Goal: Task Accomplishment & Management: Manage account settings

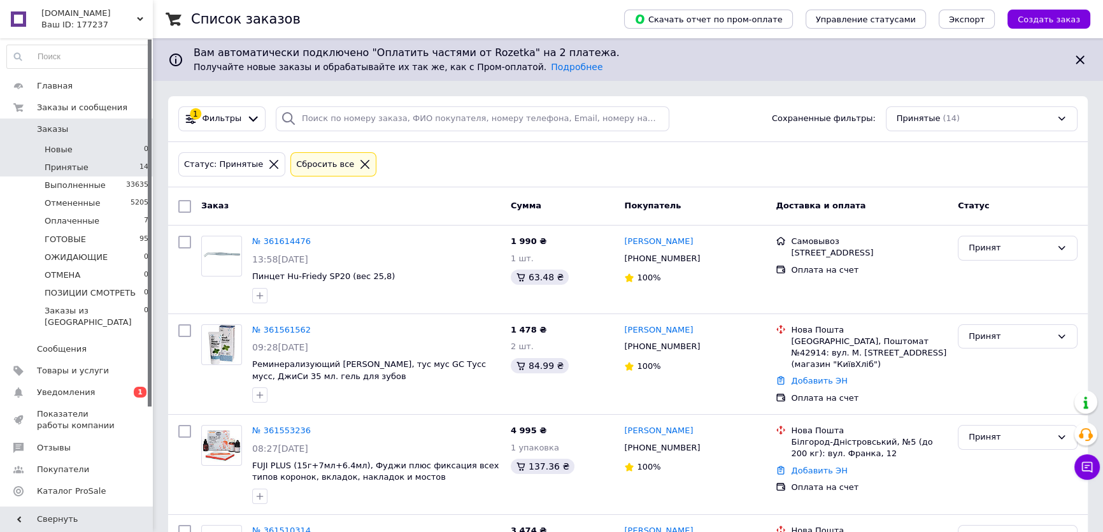
click at [69, 151] on span "Новые" at bounding box center [59, 149] width 28 height 11
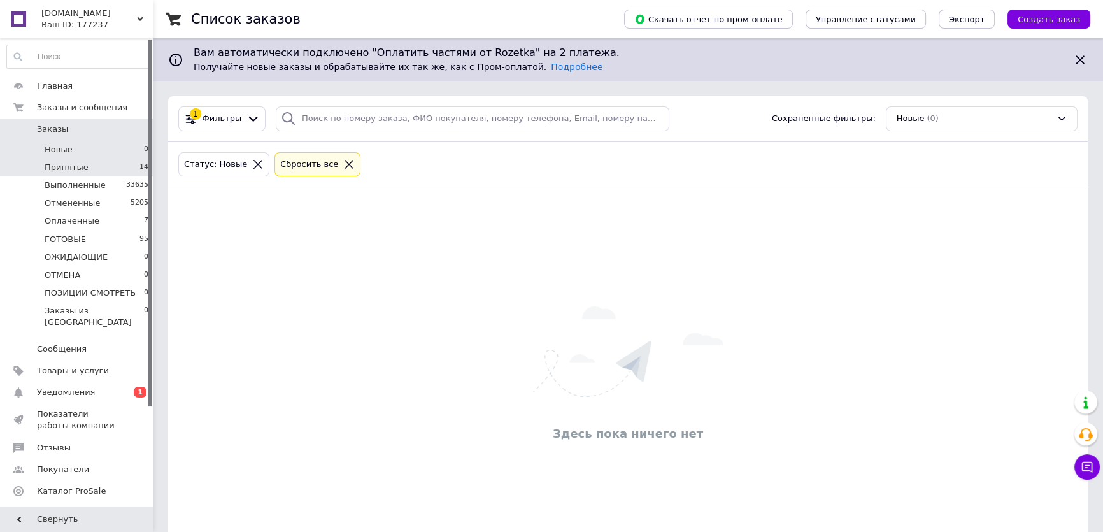
click at [70, 162] on span "Принятые" at bounding box center [67, 167] width 44 height 11
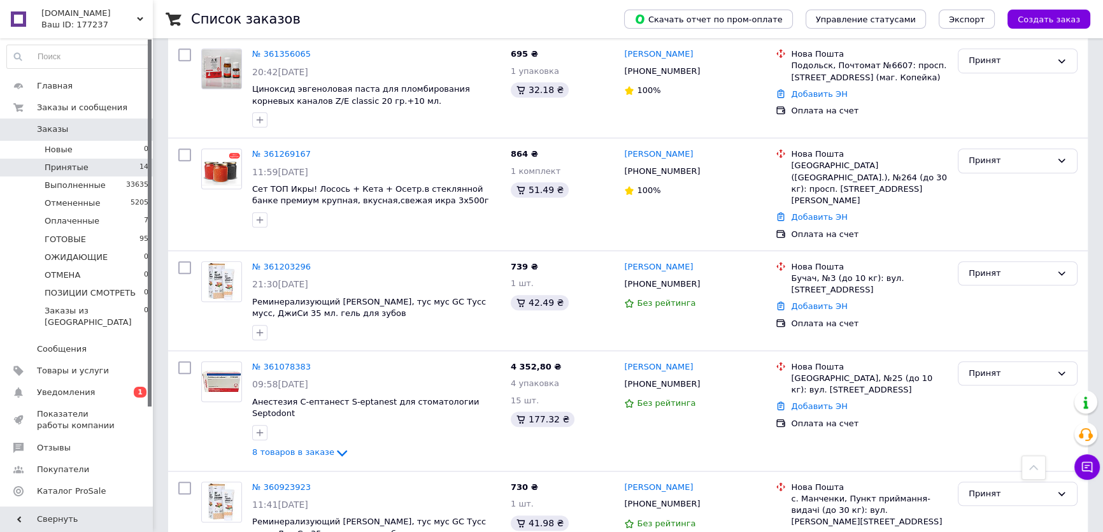
scroll to position [1252, 0]
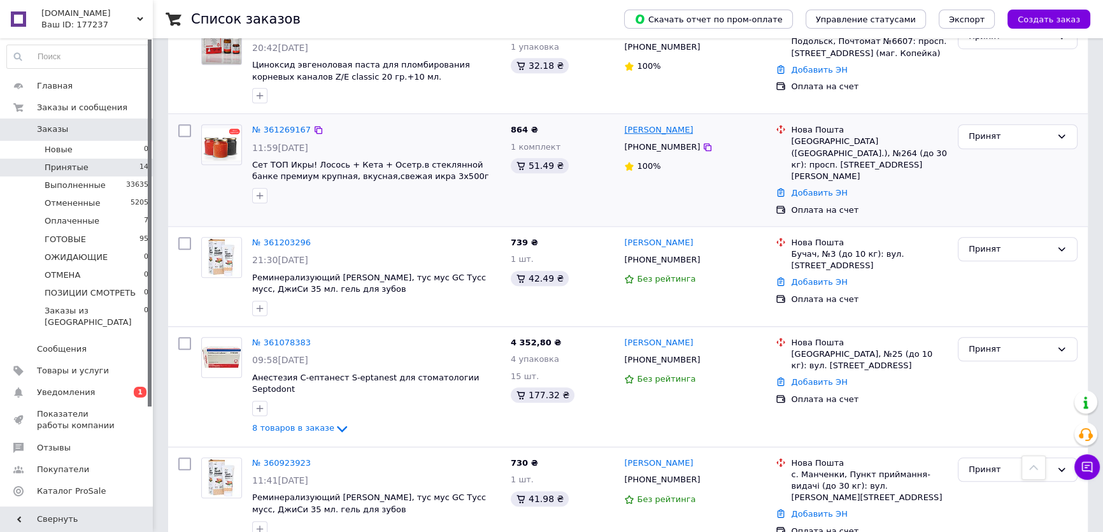
click at [636, 128] on link "[PERSON_NAME]" at bounding box center [658, 130] width 69 height 12
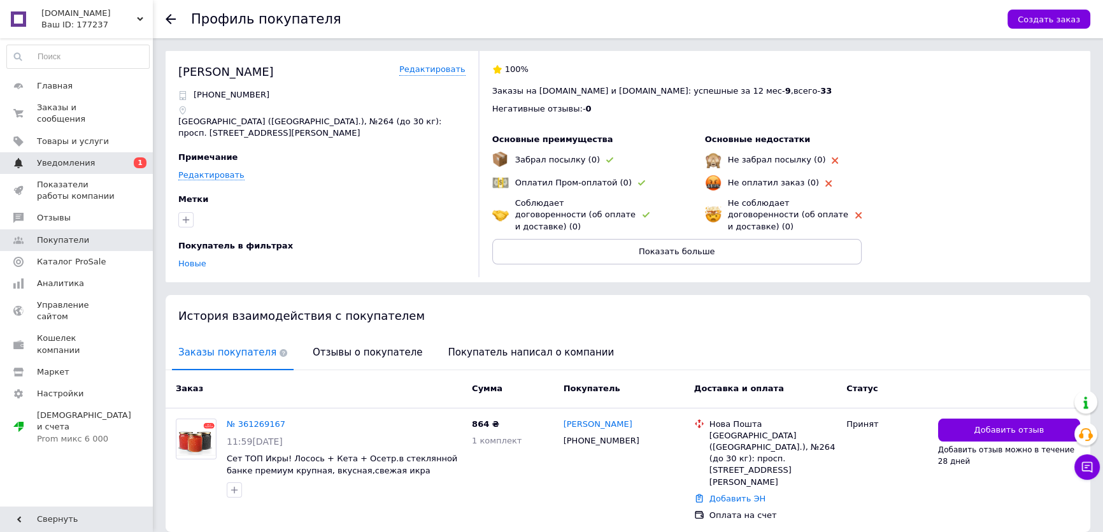
click at [67, 157] on span "Уведомления" at bounding box center [66, 162] width 58 height 11
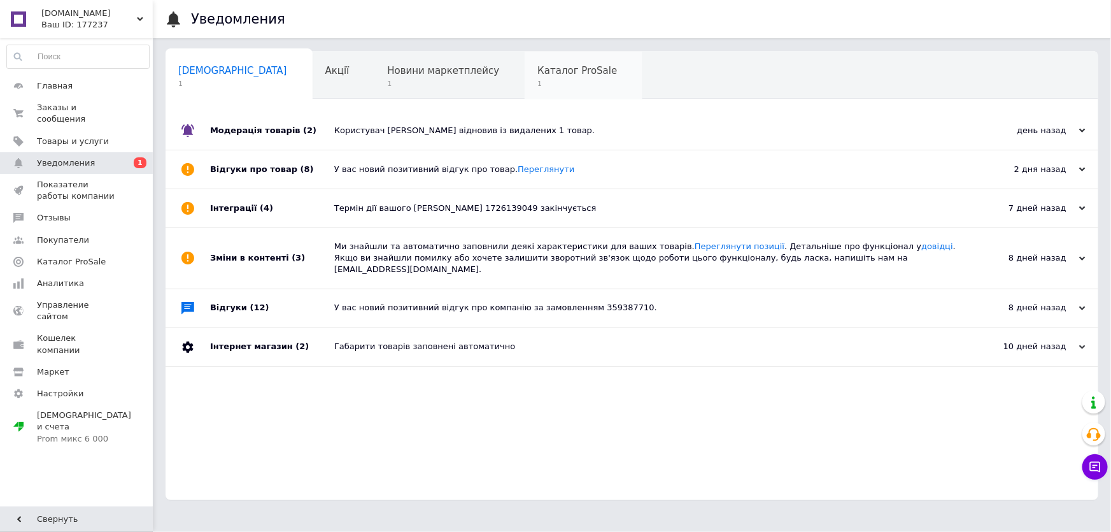
click at [537, 74] on span "Каталог ProSale" at bounding box center [577, 70] width 80 height 11
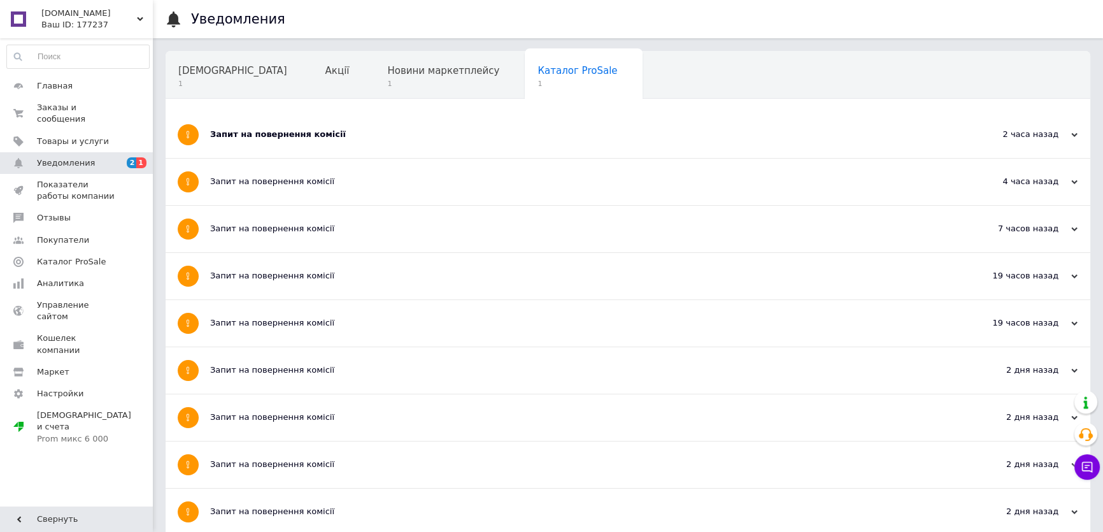
click at [257, 137] on div "Запит на повернення комісії" at bounding box center [580, 134] width 740 height 11
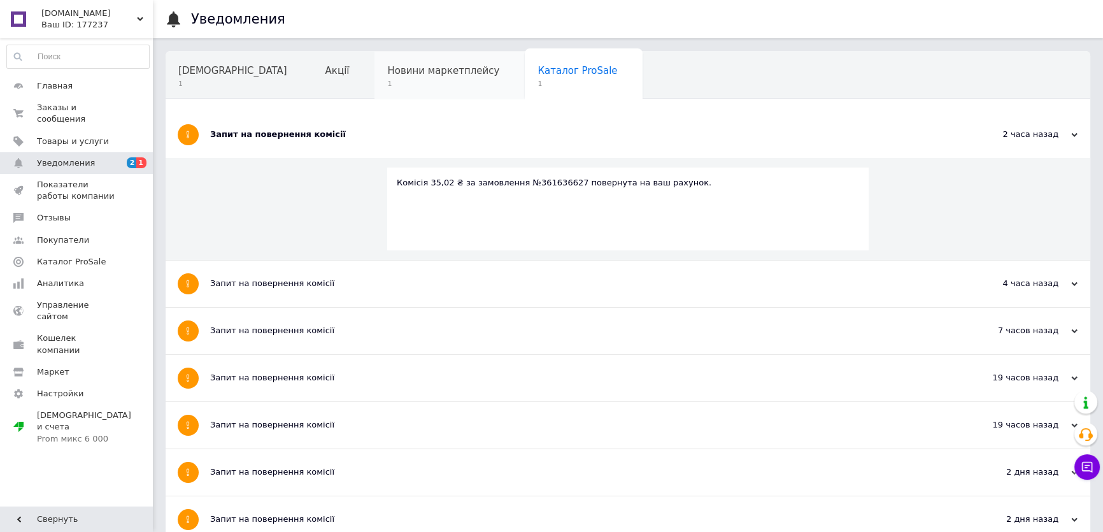
click at [387, 71] on span "Новини маркетплейсу" at bounding box center [443, 70] width 112 height 11
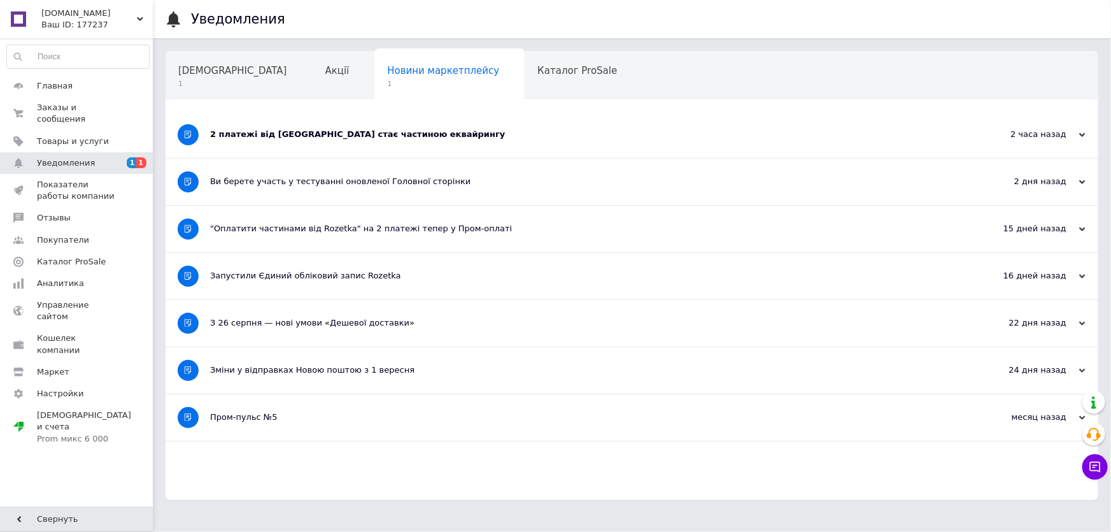
click at [304, 134] on div "2 платежі від [GEOGRAPHIC_DATA] стає частиною еквайрингу" at bounding box center [584, 134] width 748 height 11
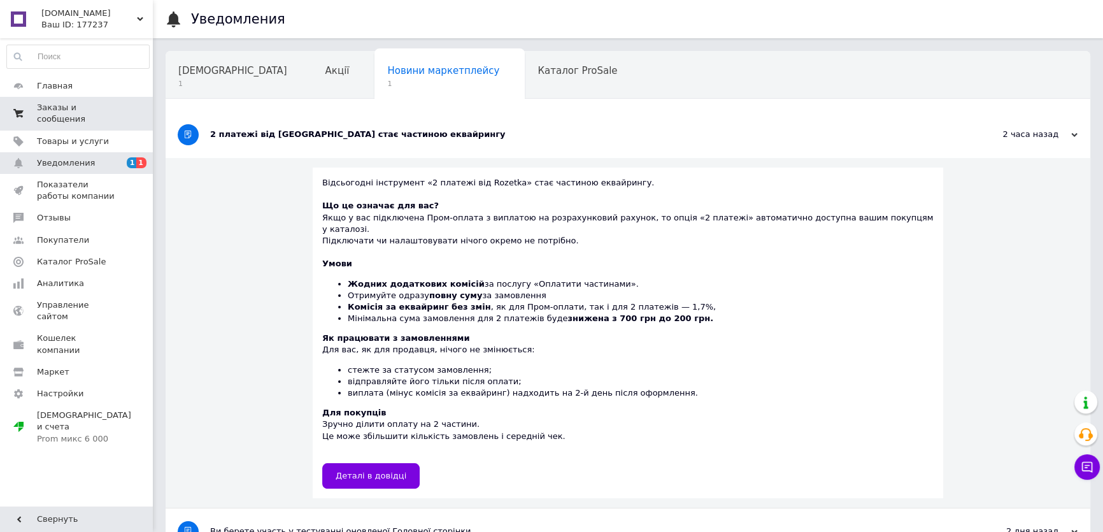
click at [80, 106] on span "Заказы и сообщения" at bounding box center [77, 113] width 81 height 23
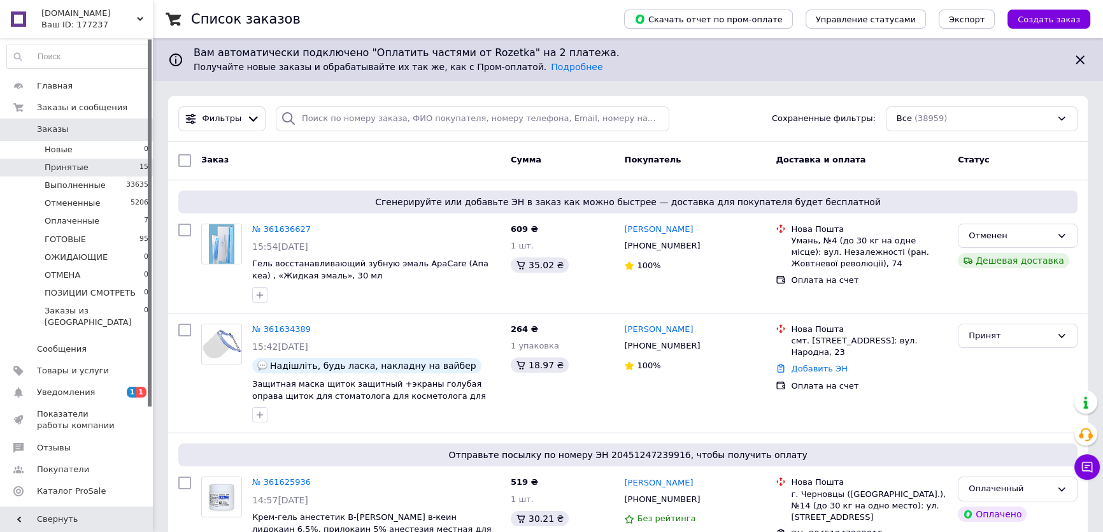
click at [76, 166] on span "Принятые" at bounding box center [67, 167] width 44 height 11
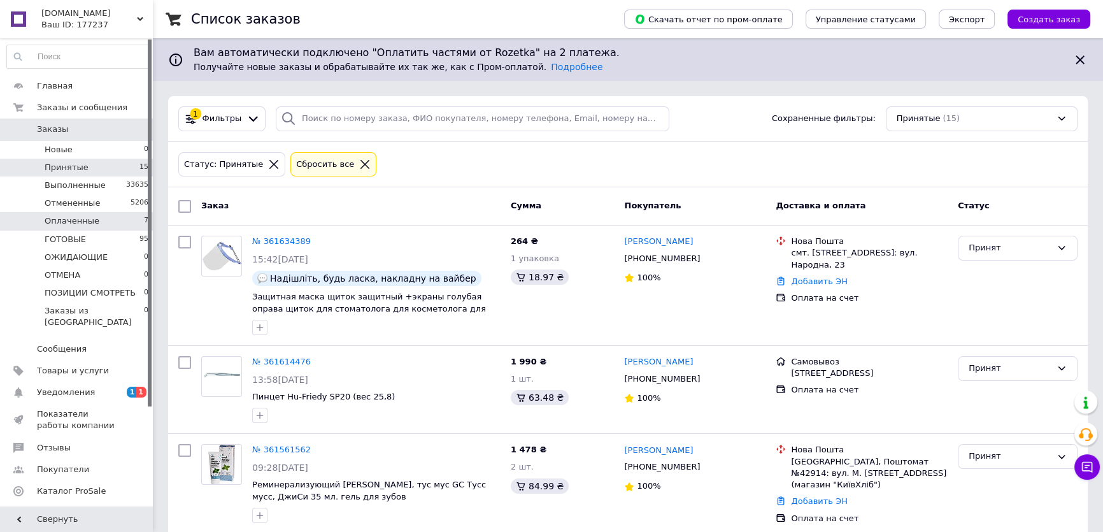
click at [83, 223] on span "Оплаченные" at bounding box center [72, 220] width 55 height 11
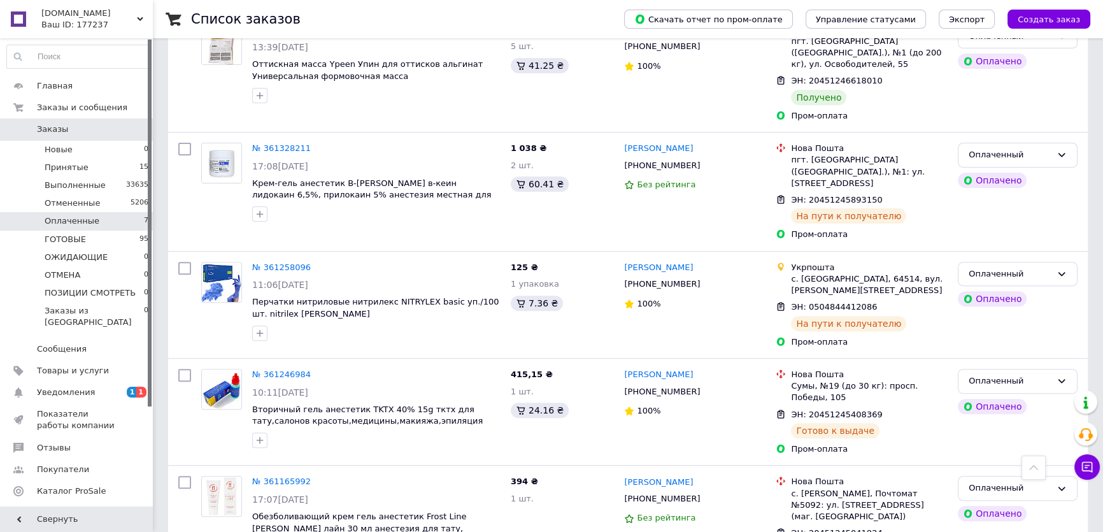
scroll to position [539, 0]
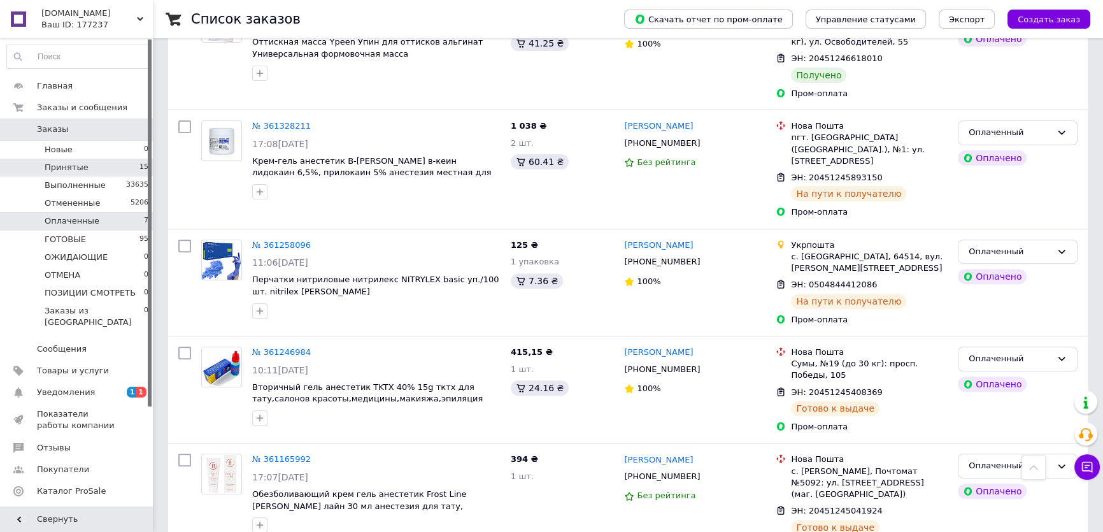
click at [68, 162] on span "Принятые" at bounding box center [67, 167] width 44 height 11
